Goal: Task Accomplishment & Management: Complete application form

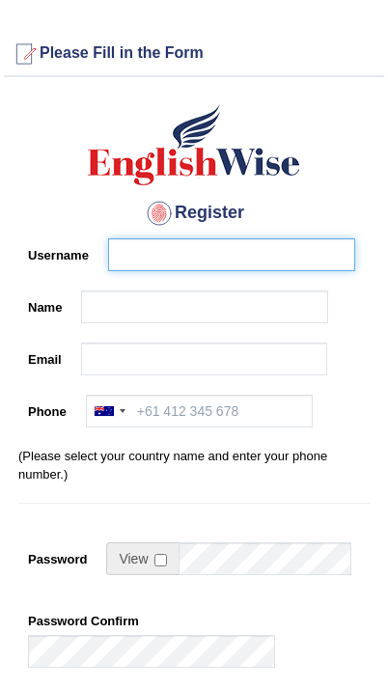
click at [142, 248] on input "Username" at bounding box center [231, 254] width 247 height 33
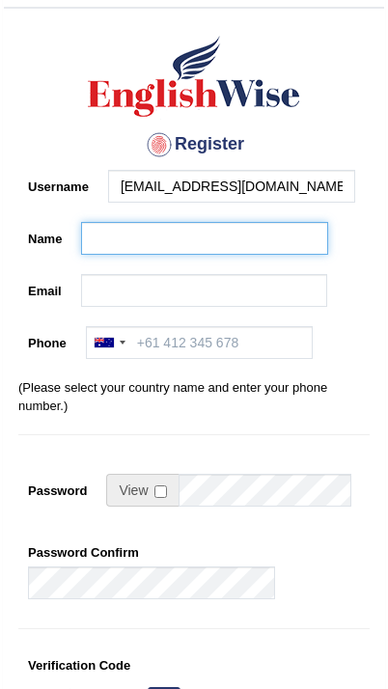
scroll to position [69, 0]
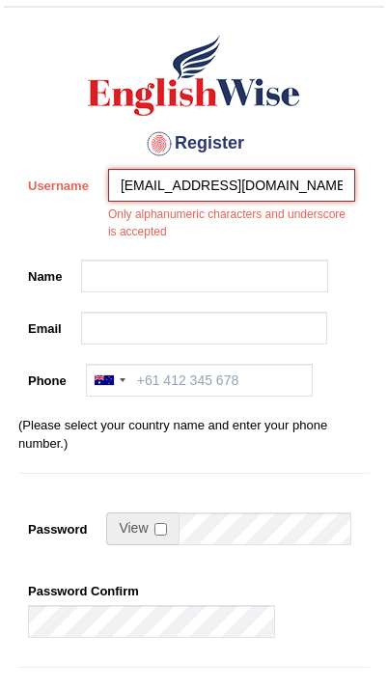
click at [298, 193] on input "[EMAIL_ADDRESS][DOMAIN_NAME]" at bounding box center [231, 185] width 247 height 33
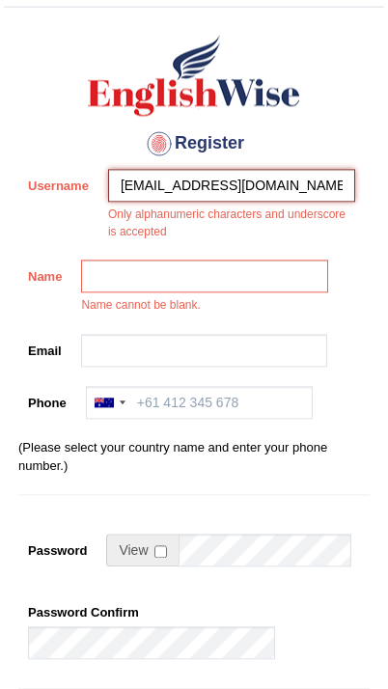
scroll to position [69, 0]
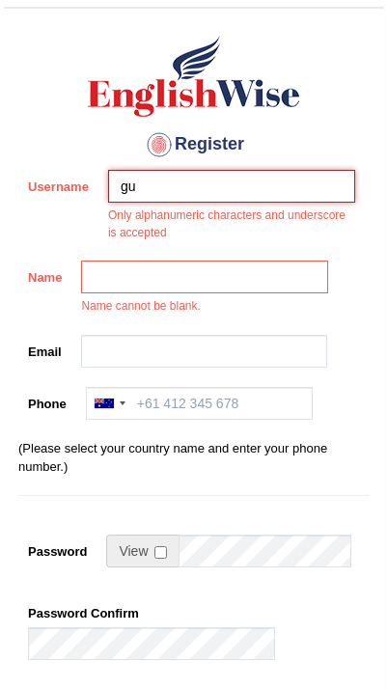
type input "g"
type input "D"
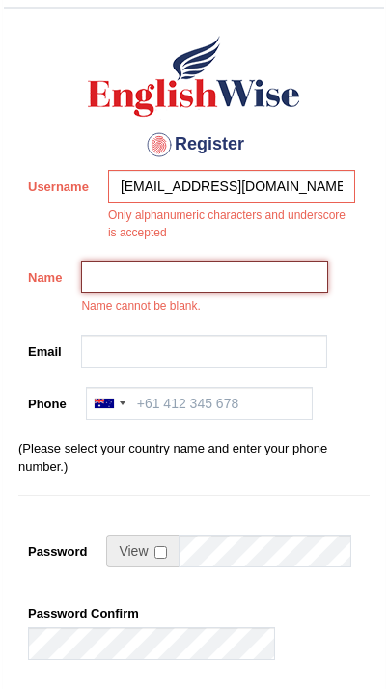
scroll to position [69, 0]
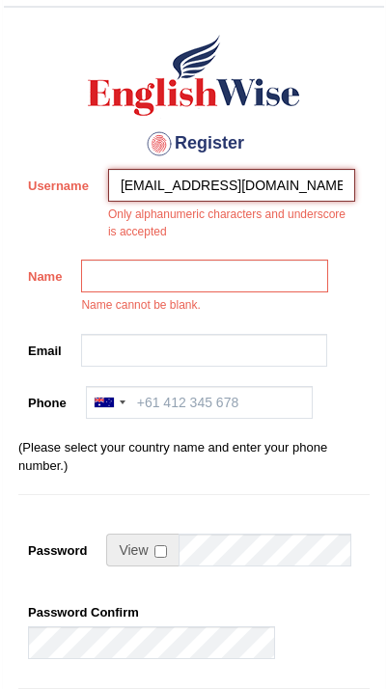
click at [309, 171] on input "[EMAIL_ADDRESS][DOMAIN_NAME]" at bounding box center [231, 185] width 247 height 33
click at [300, 181] on input "[EMAIL_ADDRESS][DOMAIN_NAME]" at bounding box center [231, 185] width 247 height 33
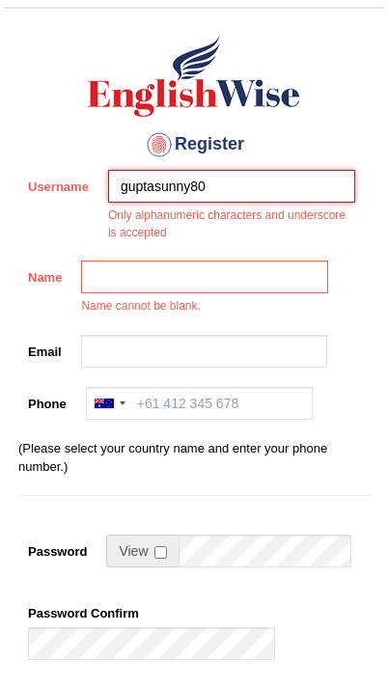
type input "guptasunny80"
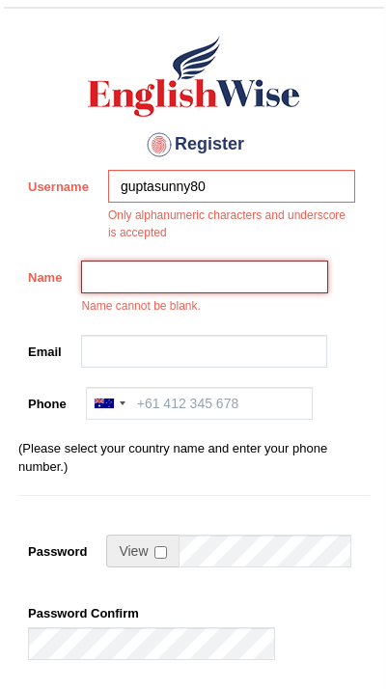
click at [119, 273] on input "Name" at bounding box center [204, 277] width 247 height 33
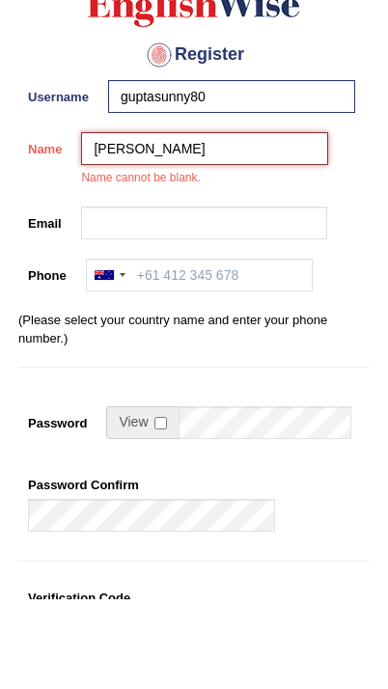
type input "Sandeep"
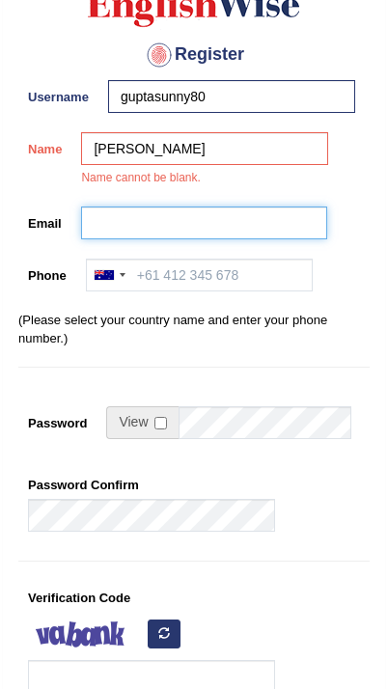
scroll to position [159, 0]
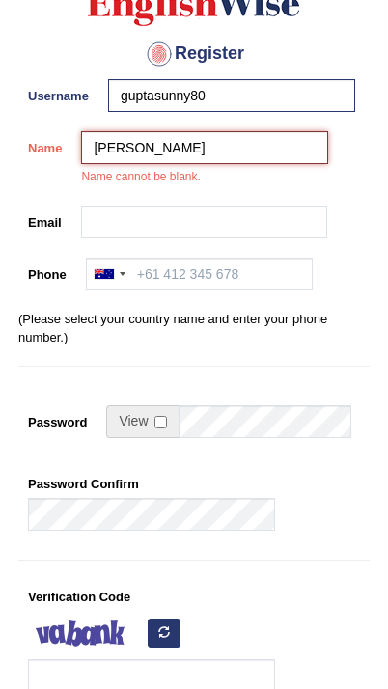
click at [100, 145] on input "Sandeep Gupta" at bounding box center [204, 147] width 247 height 33
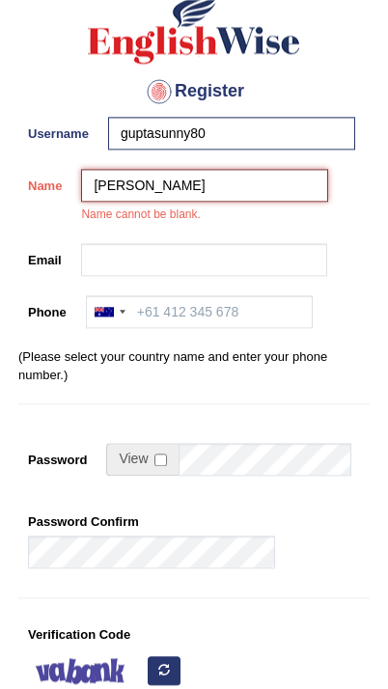
scroll to position [121, 0]
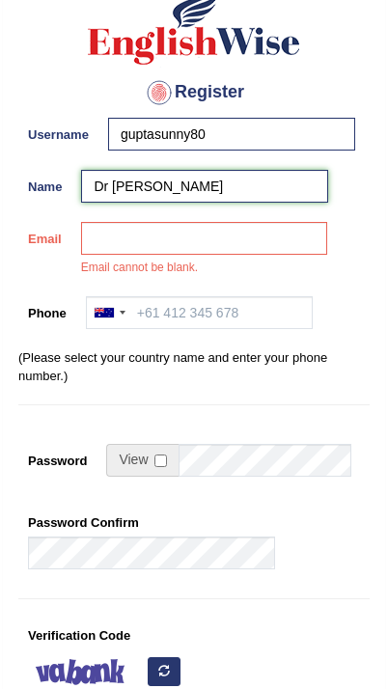
type input "Dr [PERSON_NAME]"
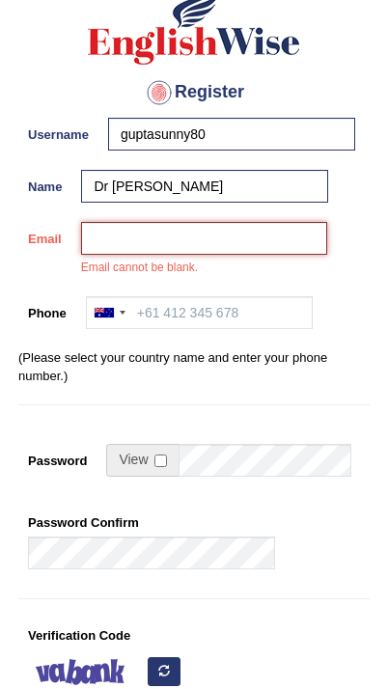
click at [240, 252] on input "Email" at bounding box center [204, 238] width 247 height 33
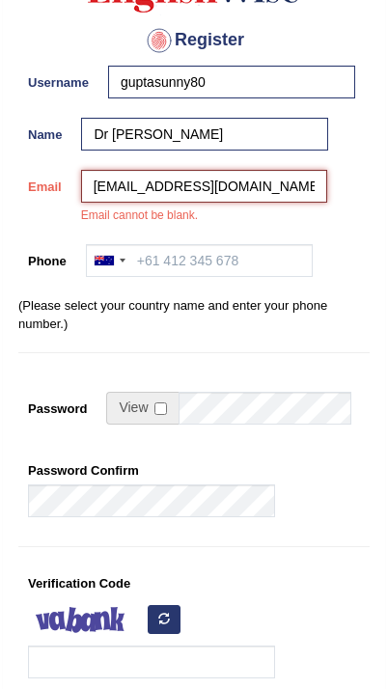
type input "[EMAIL_ADDRESS][DOMAIN_NAME]"
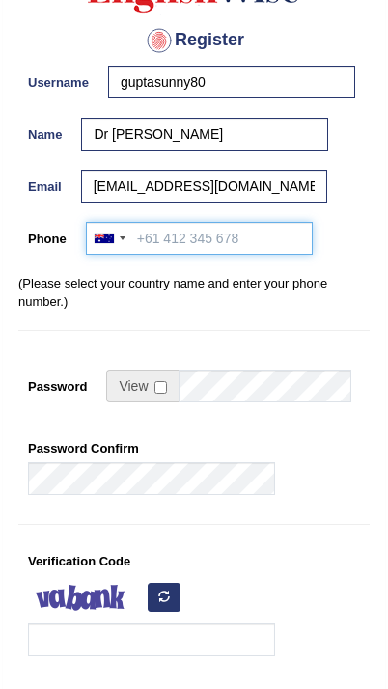
scroll to position [174, 0]
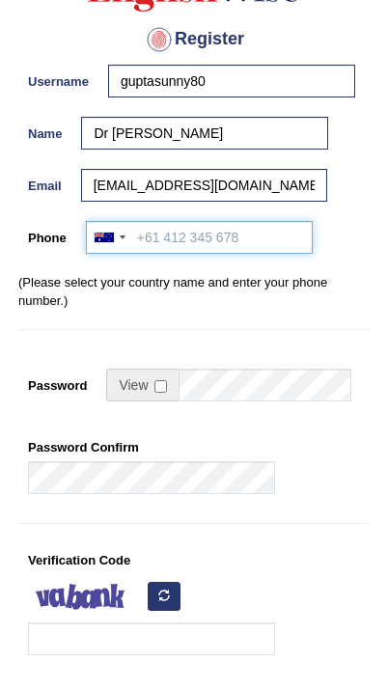
click at [142, 245] on input "Phone" at bounding box center [199, 237] width 227 height 33
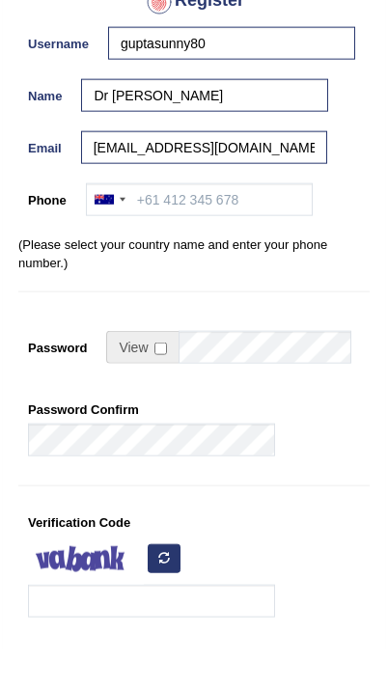
click at [103, 223] on div at bounding box center [109, 238] width 44 height 31
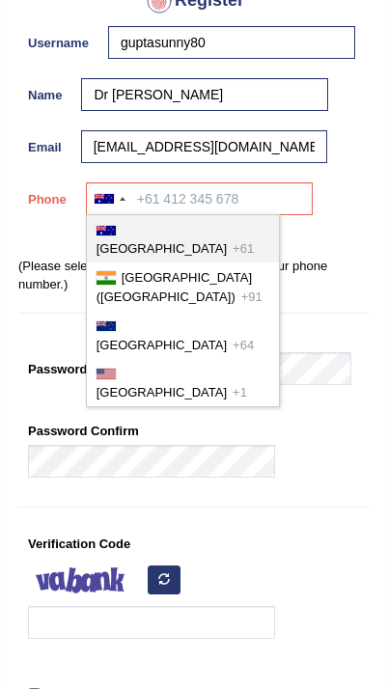
scroll to position [0, 0]
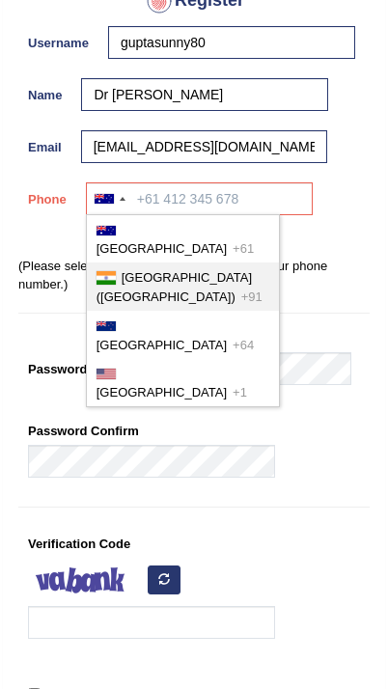
click at [108, 271] on div at bounding box center [106, 278] width 19 height 14
type input "+91"
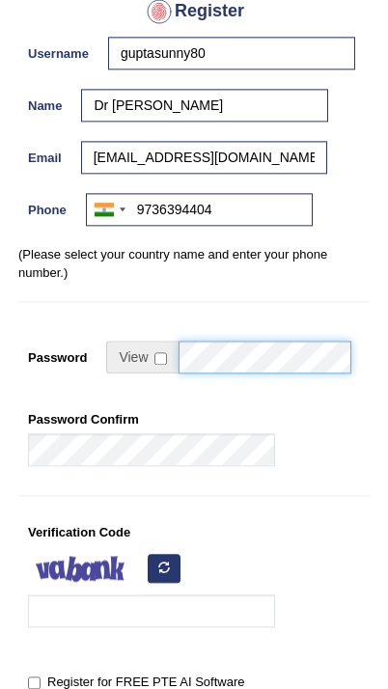
scroll to position [199, 0]
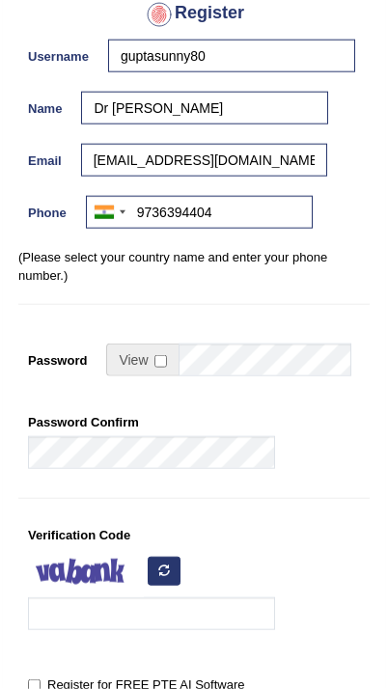
click at [122, 211] on div at bounding box center [123, 212] width 6 height 4
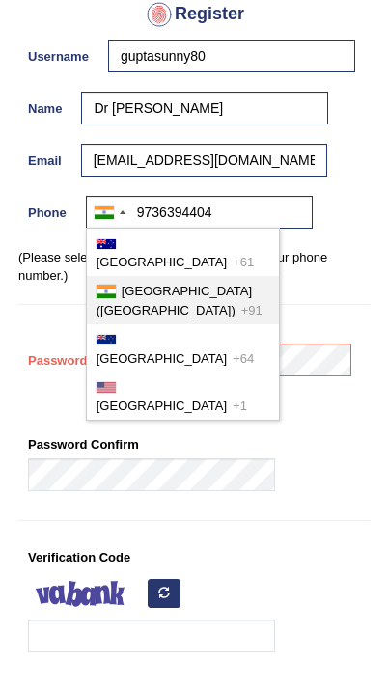
click at [241, 303] on span "+91" at bounding box center [251, 310] width 21 height 14
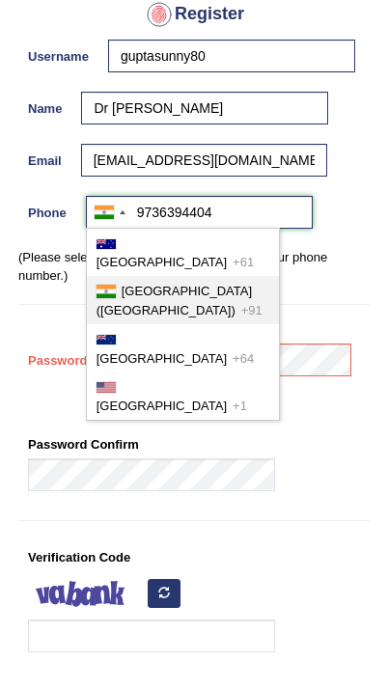
type input "[PHONE_NUMBER]"
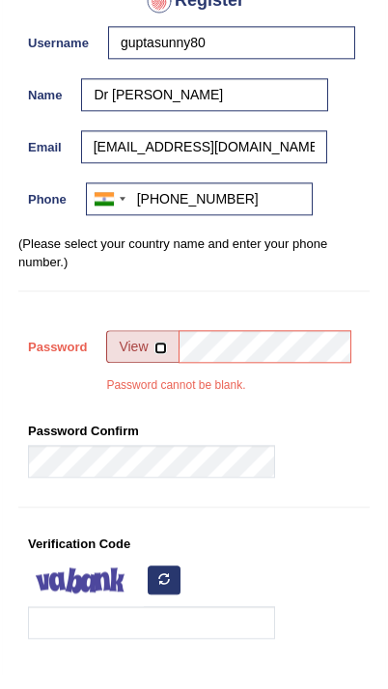
click at [154, 355] on input "checkbox" at bounding box center [160, 361] width 13 height 13
checkbox input "true"
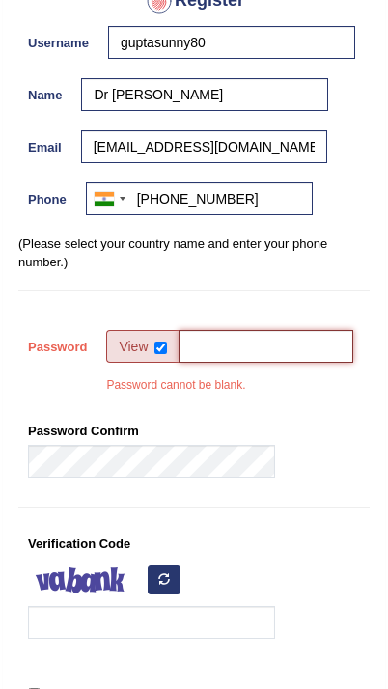
click at [269, 345] on input "Password" at bounding box center [267, 346] width 176 height 33
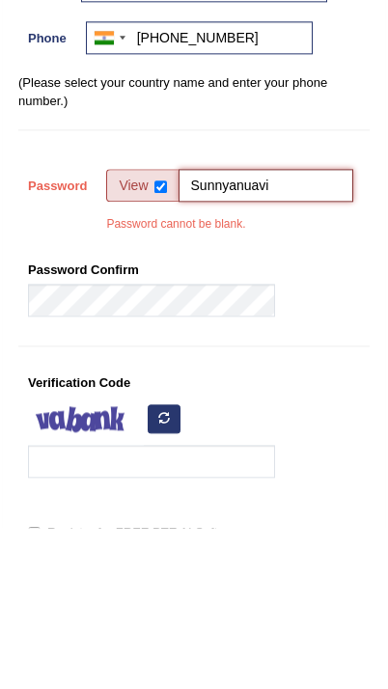
type input "Sunnyanuavi"
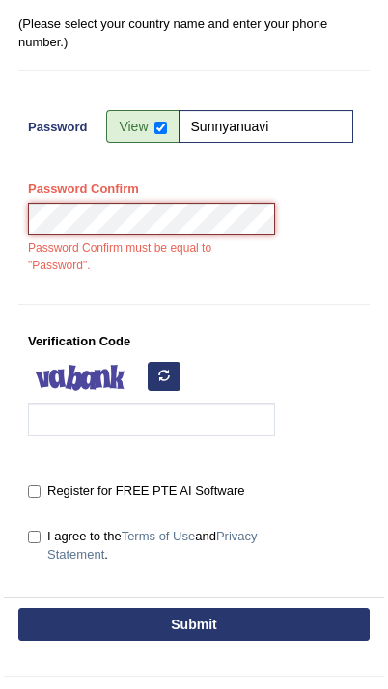
scroll to position [430, 0]
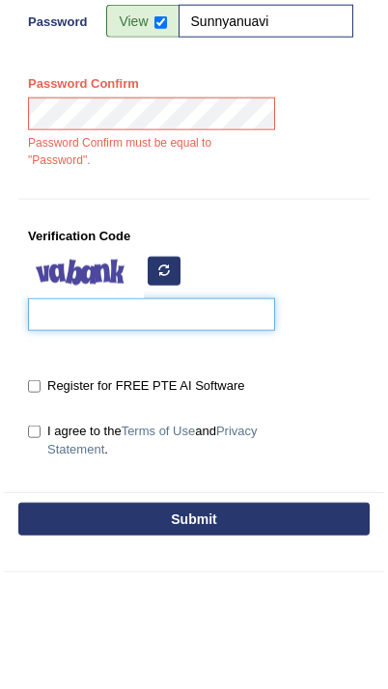
click at [72, 405] on input "Verification Code" at bounding box center [151, 421] width 247 height 33
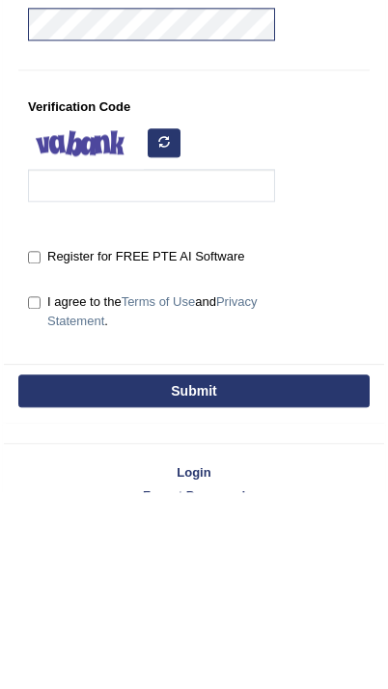
click at [166, 333] on icon "button" at bounding box center [164, 339] width 12 height 12
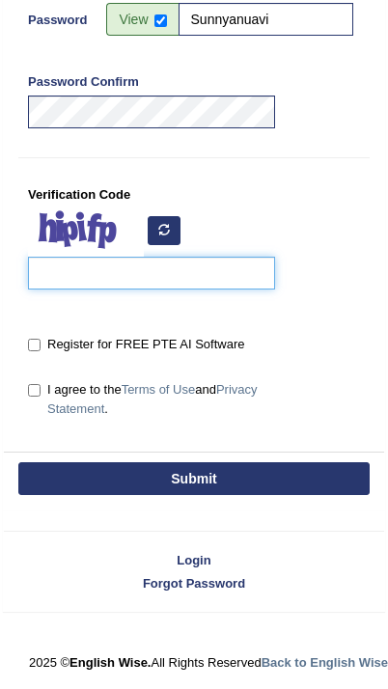
click at [53, 277] on input "Verification Code" at bounding box center [151, 273] width 247 height 33
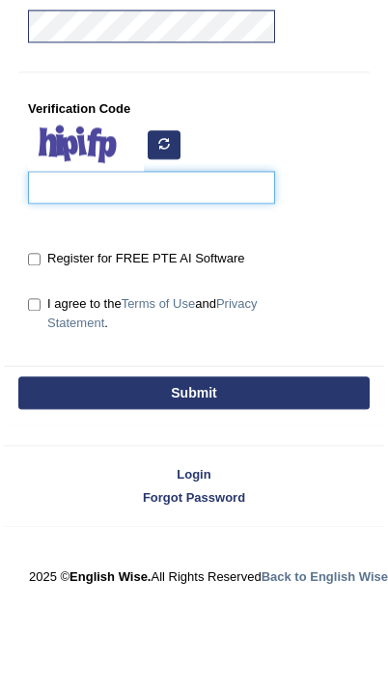
type input "U"
type input "u"
type input "UrjpqU"
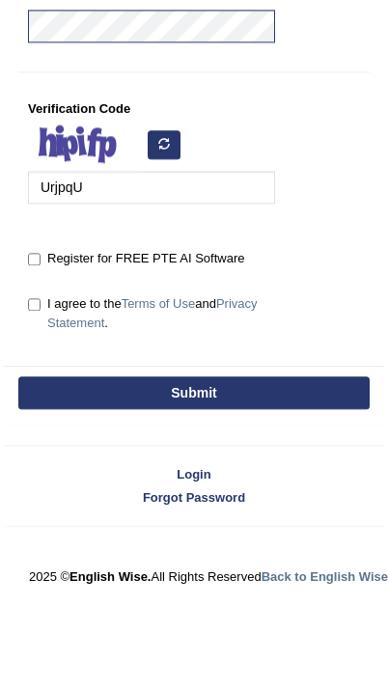
click at [37, 339] on input "Register for FREE PTE AI Software" at bounding box center [34, 345] width 13 height 13
checkbox input "true"
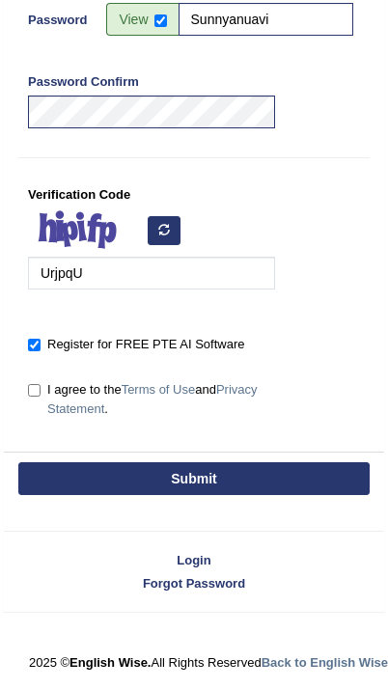
click at [36, 385] on input "I agree to the Terms of Use and Privacy Statement ." at bounding box center [34, 390] width 13 height 13
checkbox input "true"
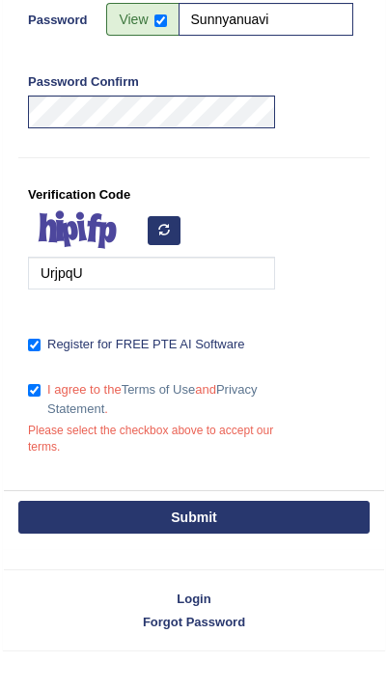
click at [227, 517] on button "Submit" at bounding box center [193, 517] width 351 height 33
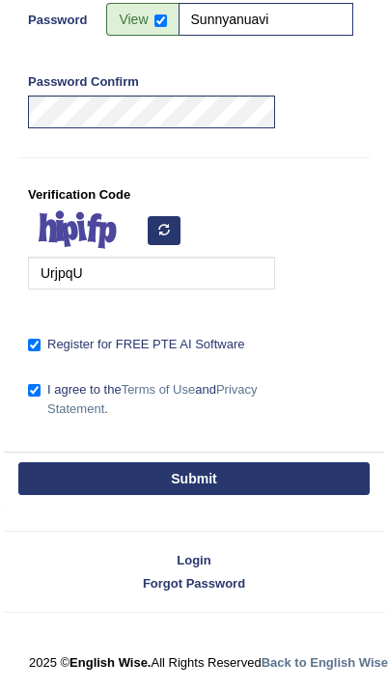
click at [229, 488] on button "Submit" at bounding box center [193, 478] width 351 height 33
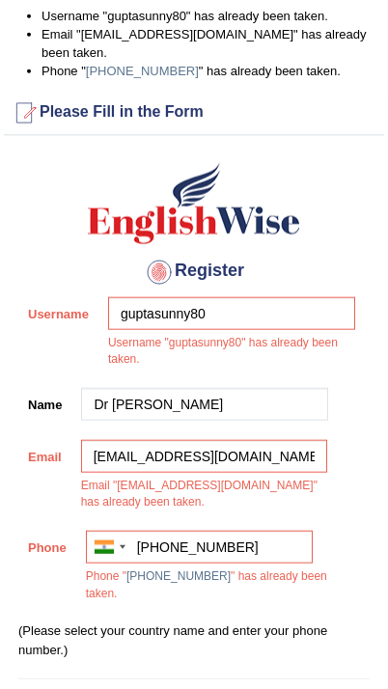
scroll to position [51, 0]
